Goal: Task Accomplishment & Management: Complete application form

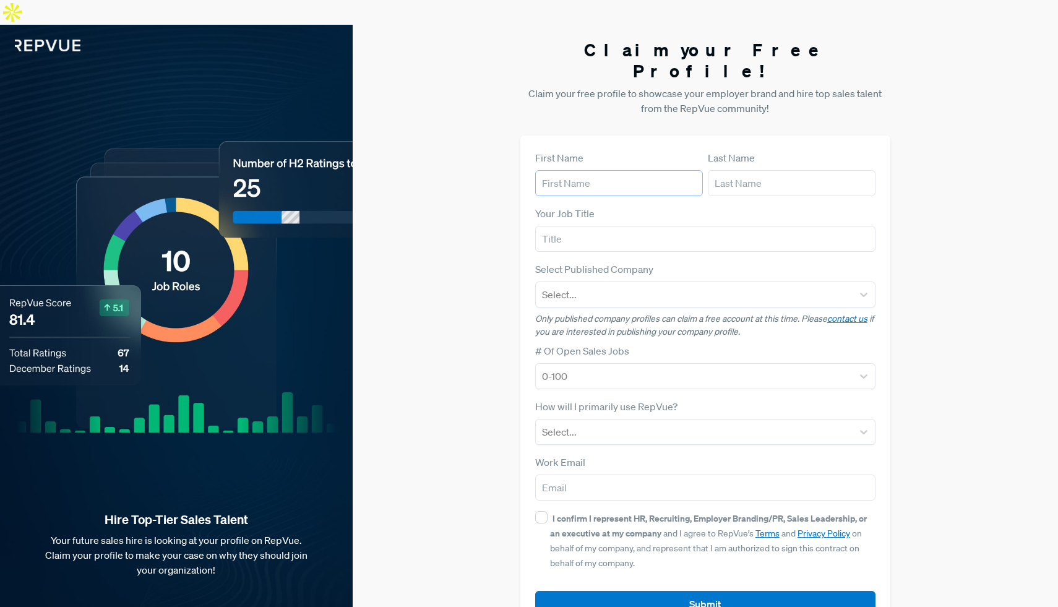
click at [574, 170] on input "text" at bounding box center [619, 183] width 168 height 26
type input "[PERSON_NAME]"
type input "NA"
type input "[EMAIL_ADDRESS][DOMAIN_NAME]"
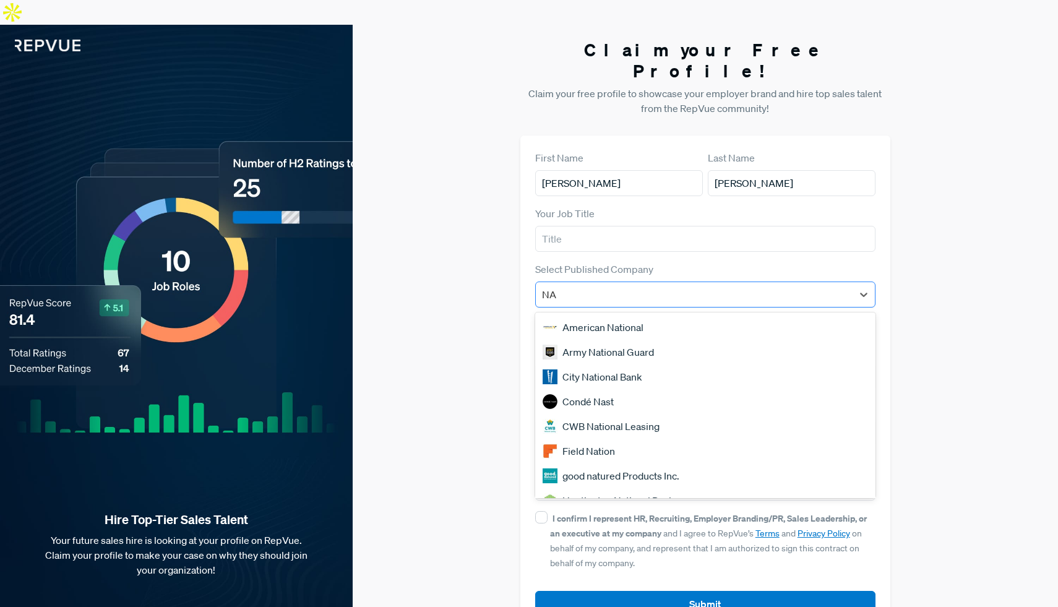
click at [568, 286] on div "NA" at bounding box center [694, 294] width 305 height 17
click at [549, 287] on input "NA" at bounding box center [550, 294] width 16 height 15
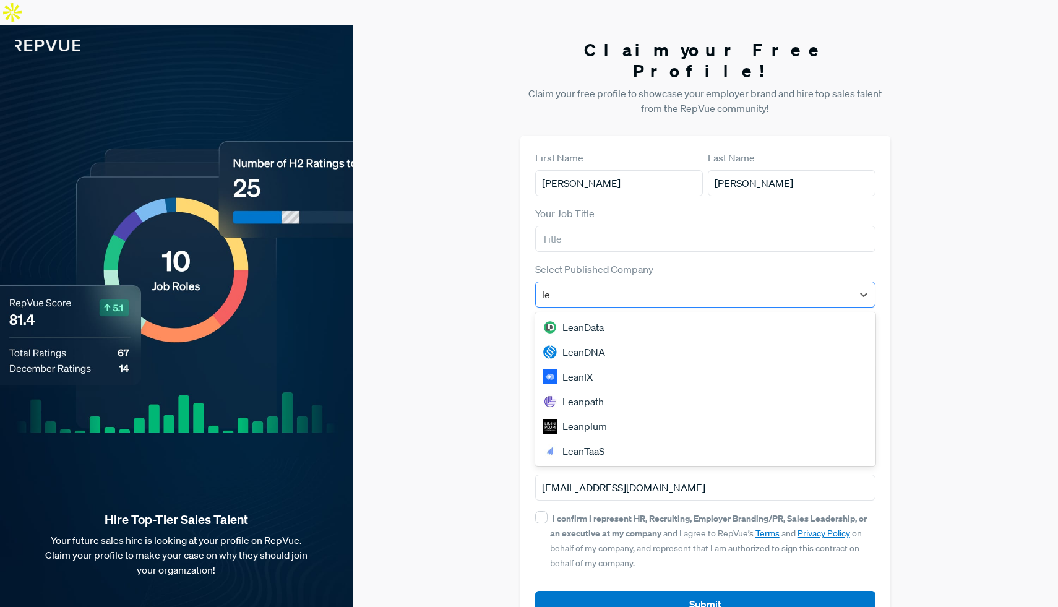
type input "l"
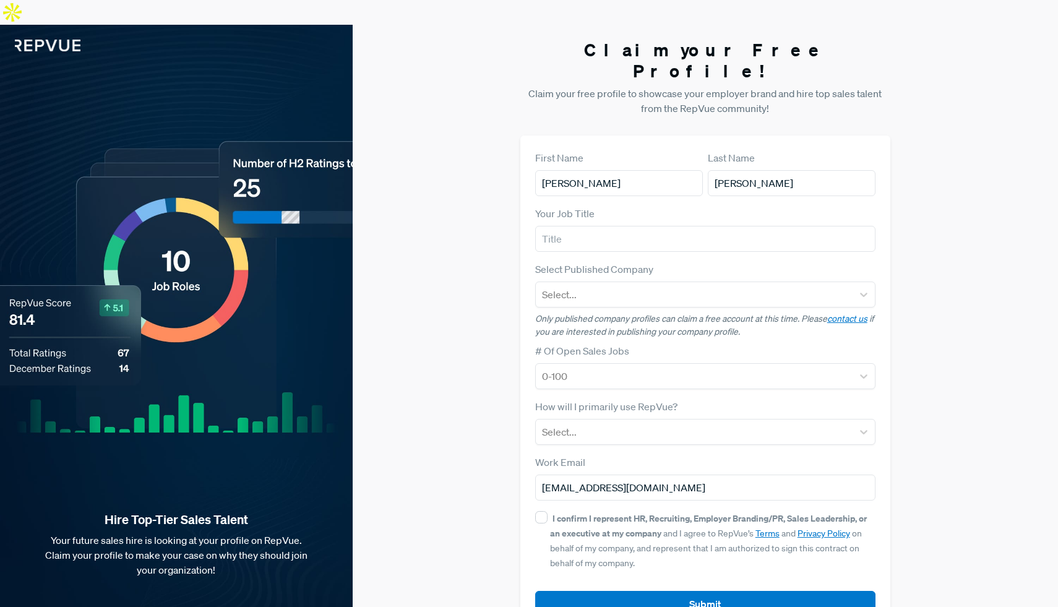
click at [483, 252] on div "Claim your Free Profile! Claim your free profile to showcase your employer bran…" at bounding box center [705, 336] width 705 height 622
click at [528, 465] on div "First Name [PERSON_NAME] Last Name [PERSON_NAME] Your Job Title Select Publishe…" at bounding box center [705, 384] width 371 height 497
click at [543, 511] on input "I confirm I represent HR, Recruiting, Employer Branding/PR, Sales Leadership, o…" at bounding box center [541, 517] width 12 height 12
checkbox input "true"
click at [613, 591] on button "Submit" at bounding box center [705, 604] width 341 height 27
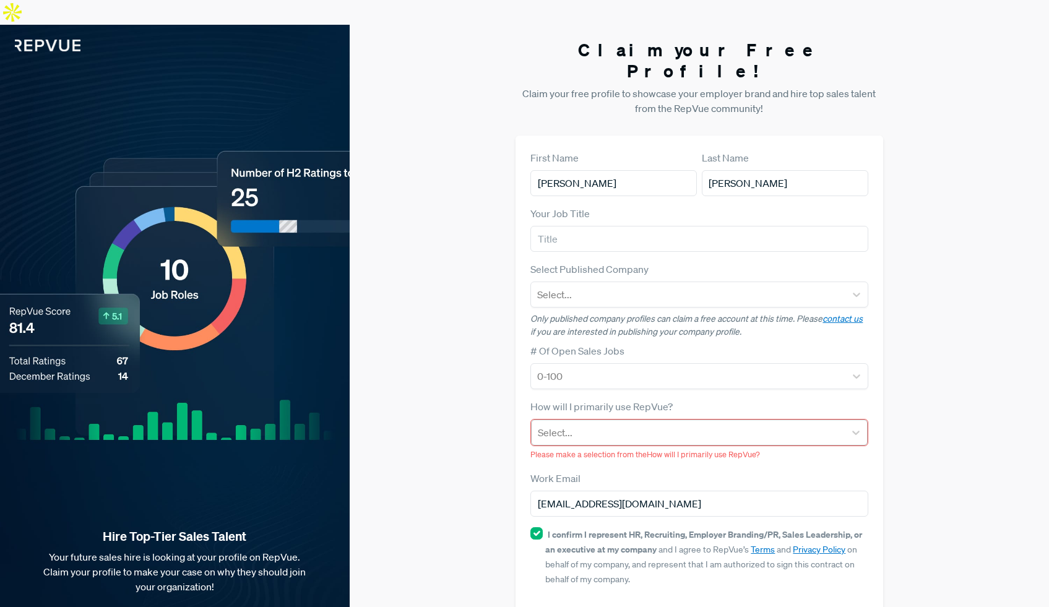
click at [606, 424] on div at bounding box center [688, 432] width 300 height 17
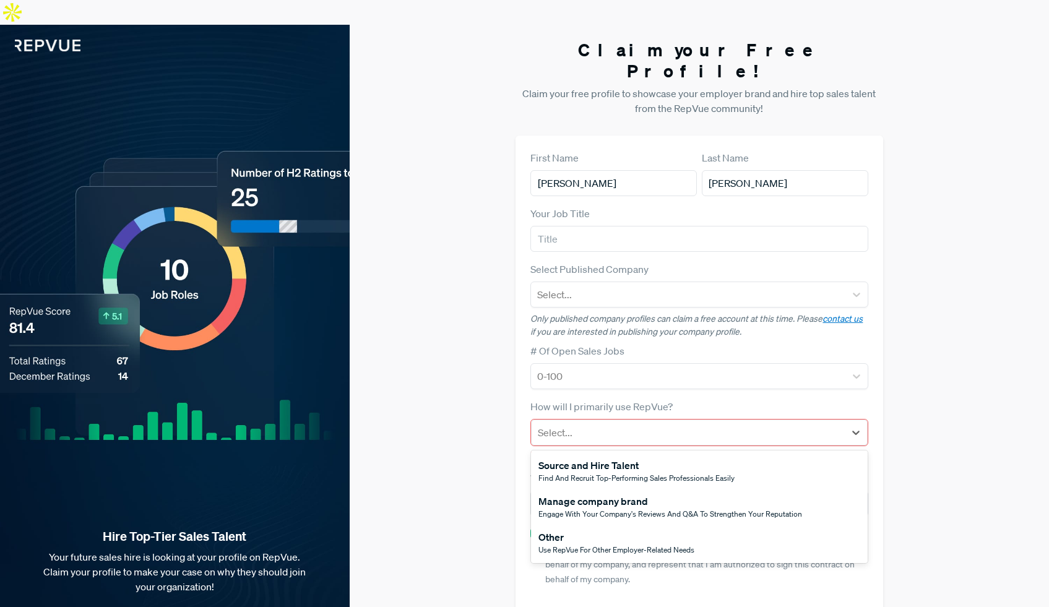
click at [618, 530] on div "Other" at bounding box center [616, 537] width 156 height 15
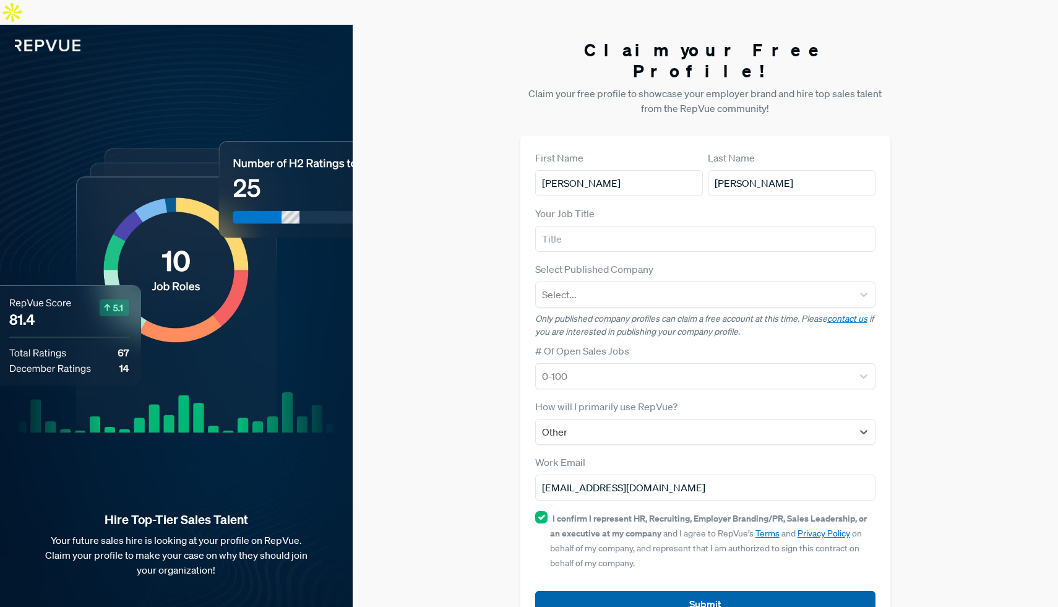
click at [662, 591] on button "Submit" at bounding box center [705, 604] width 341 height 27
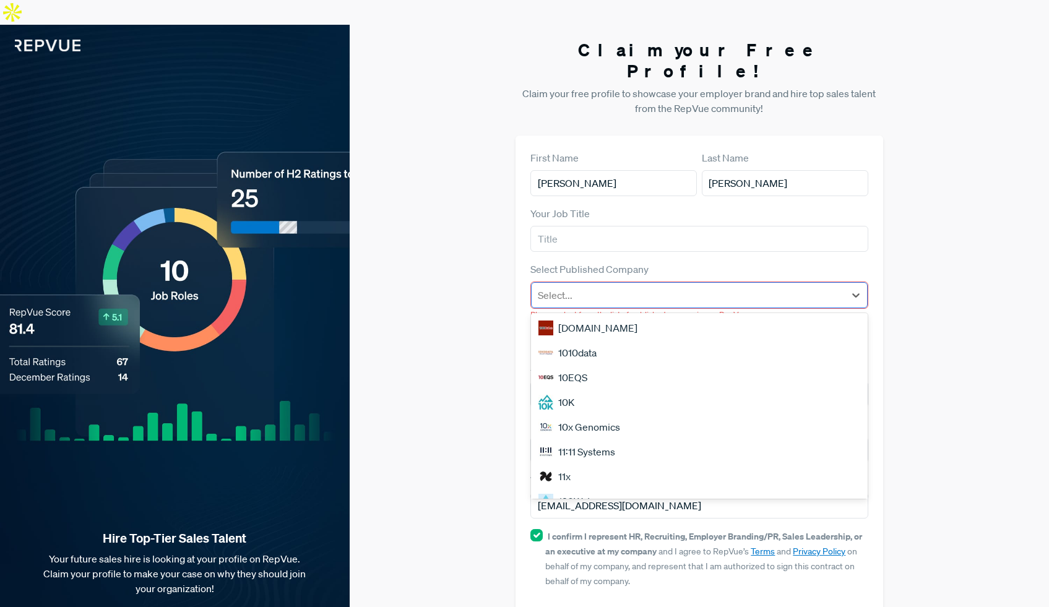
click at [591, 286] on div at bounding box center [688, 294] width 300 height 17
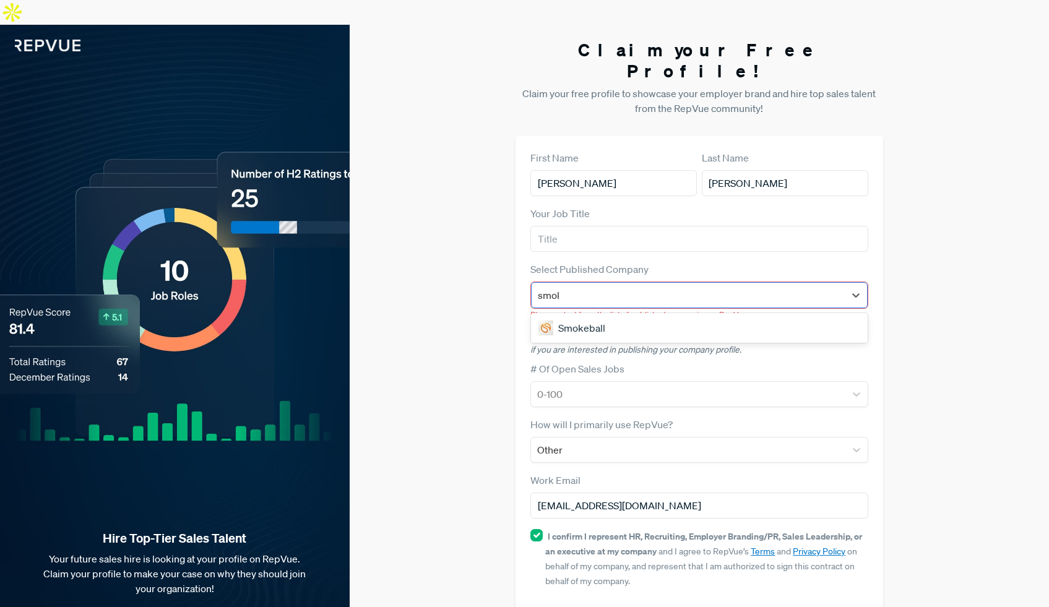
type input "smoke"
click at [602, 313] on div "Smokeball" at bounding box center [699, 328] width 336 height 30
click at [602, 316] on div "Smokeball" at bounding box center [699, 328] width 336 height 25
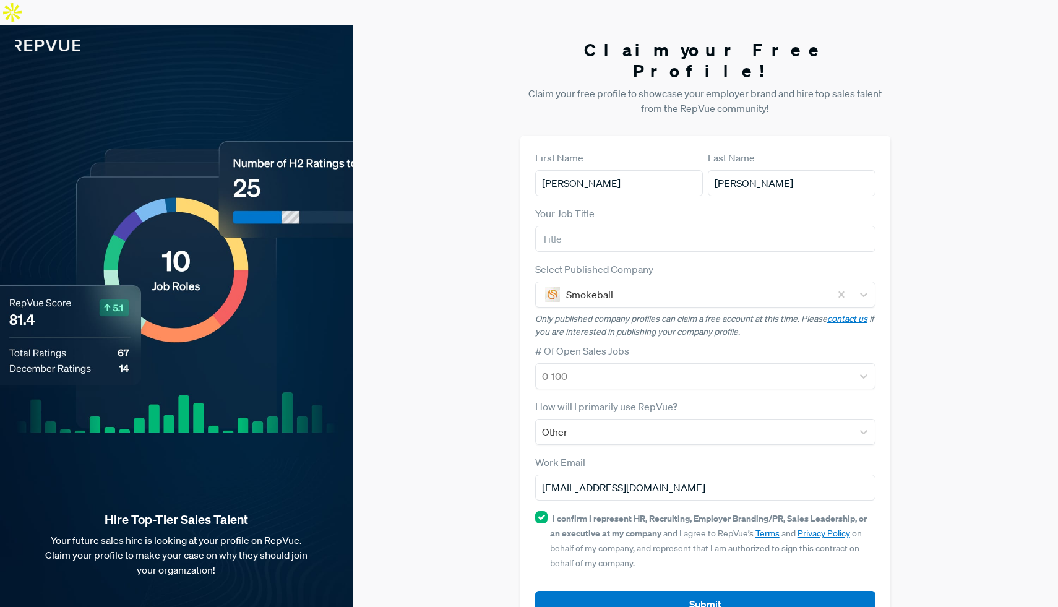
click at [650, 580] on div "First Name [PERSON_NAME] Last Name [PERSON_NAME] Your Job Title Select Publishe…" at bounding box center [705, 384] width 371 height 497
click at [650, 591] on button "Submit" at bounding box center [705, 604] width 341 height 27
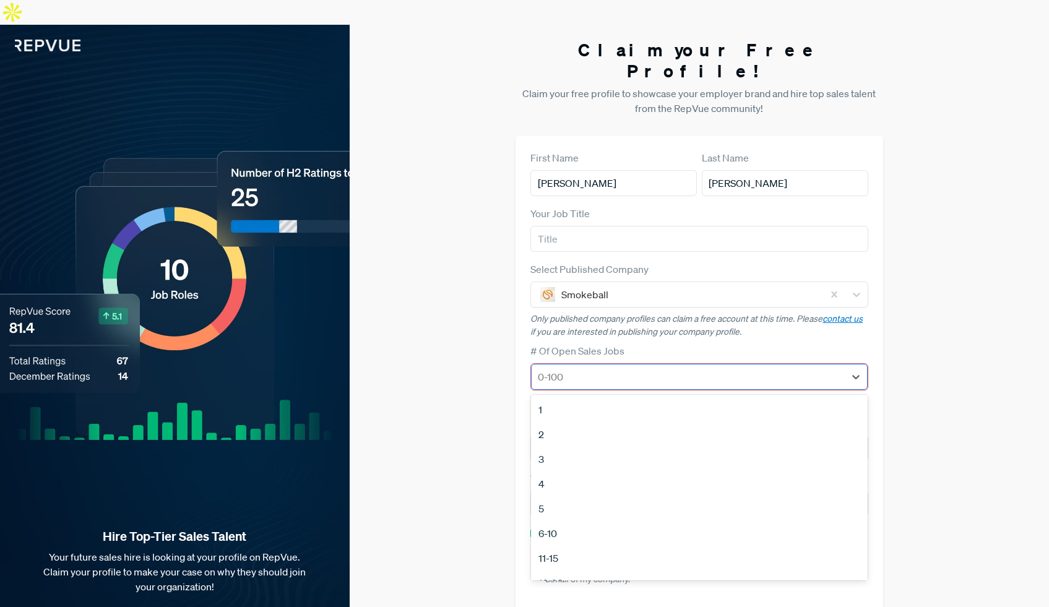
click at [565, 368] on div at bounding box center [688, 376] width 300 height 17
click at [553, 397] on div "1" at bounding box center [699, 409] width 336 height 25
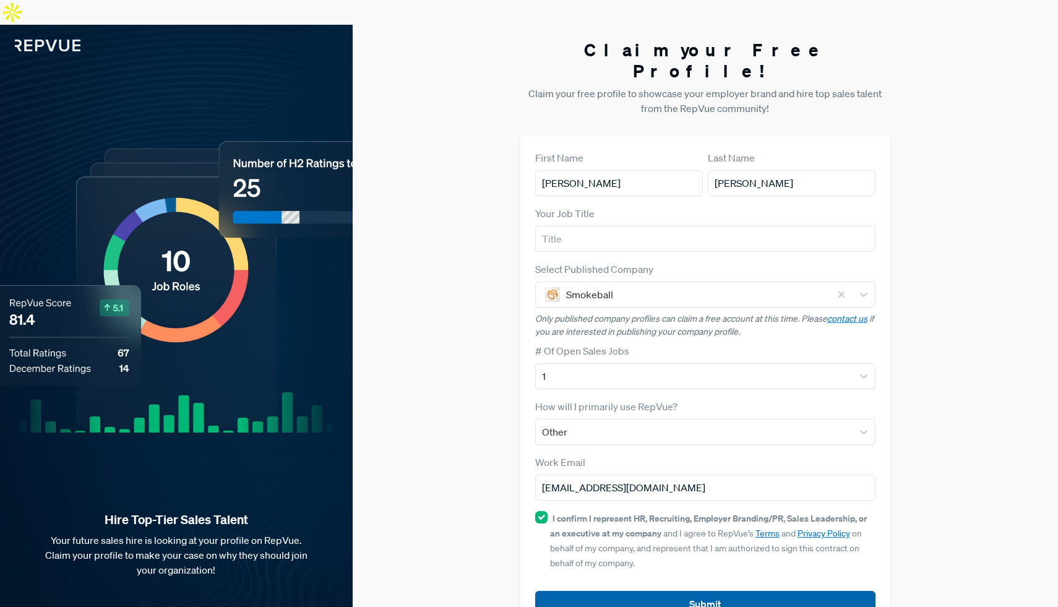
click at [640, 591] on button "Submit" at bounding box center [705, 604] width 341 height 27
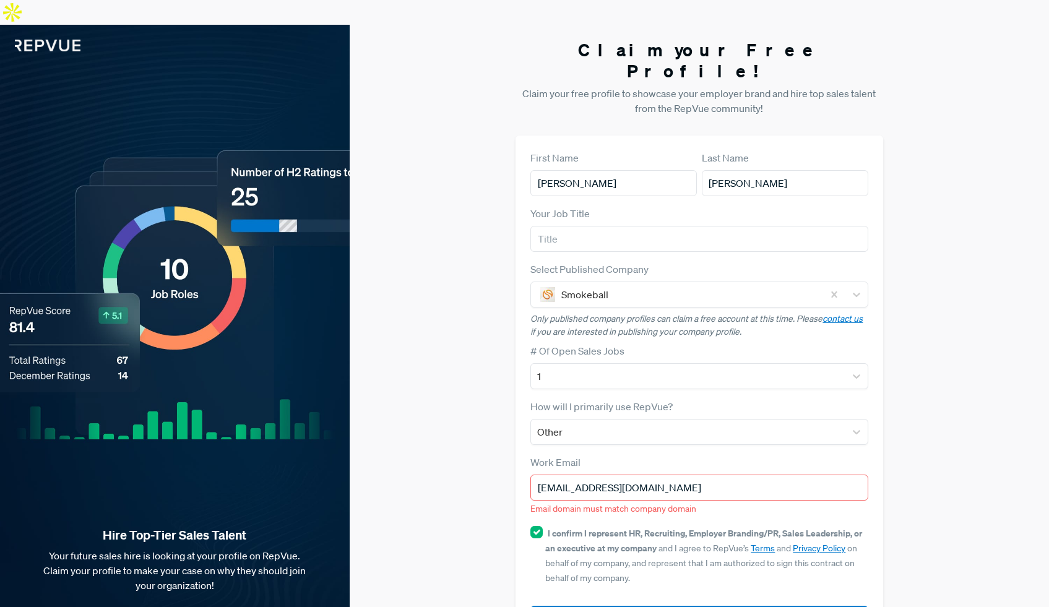
click at [569, 475] on input "[EMAIL_ADDRESS][DOMAIN_NAME]" at bounding box center [698, 488] width 337 height 26
